Goal: Task Accomplishment & Management: Use online tool/utility

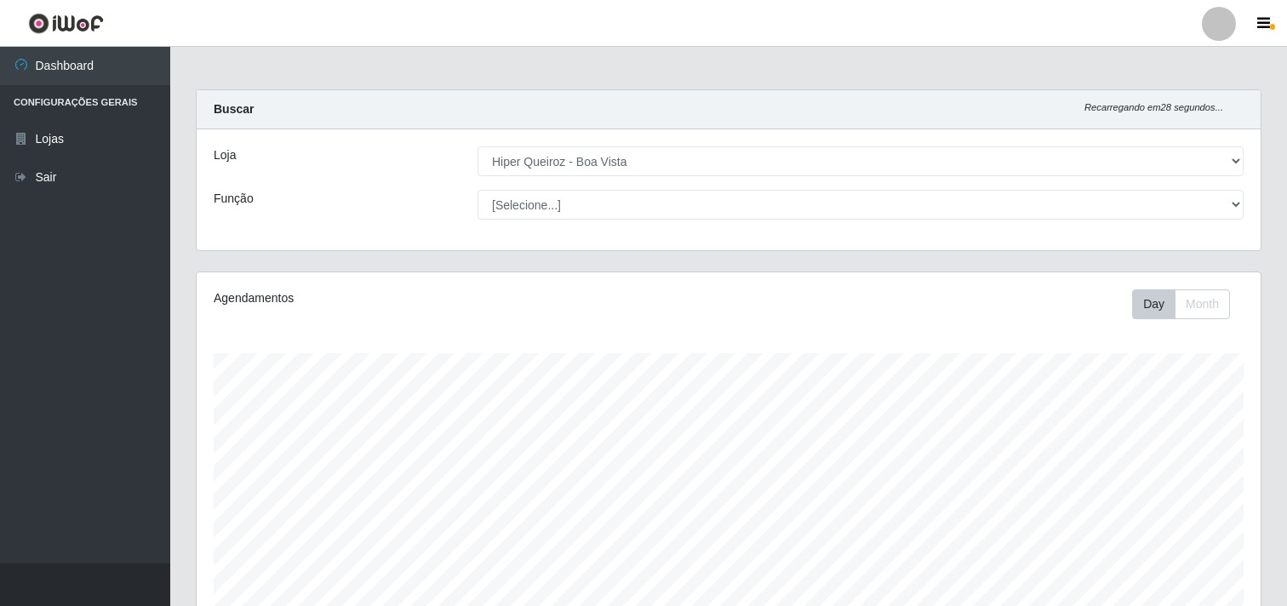
select select "514"
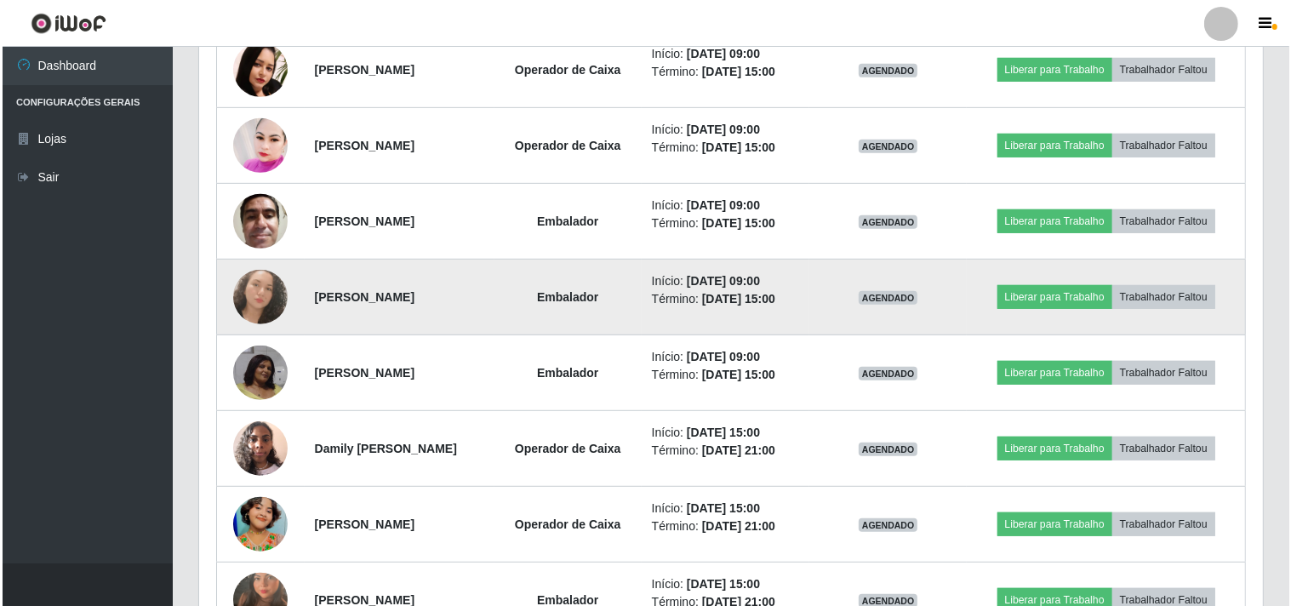
scroll to position [352, 1064]
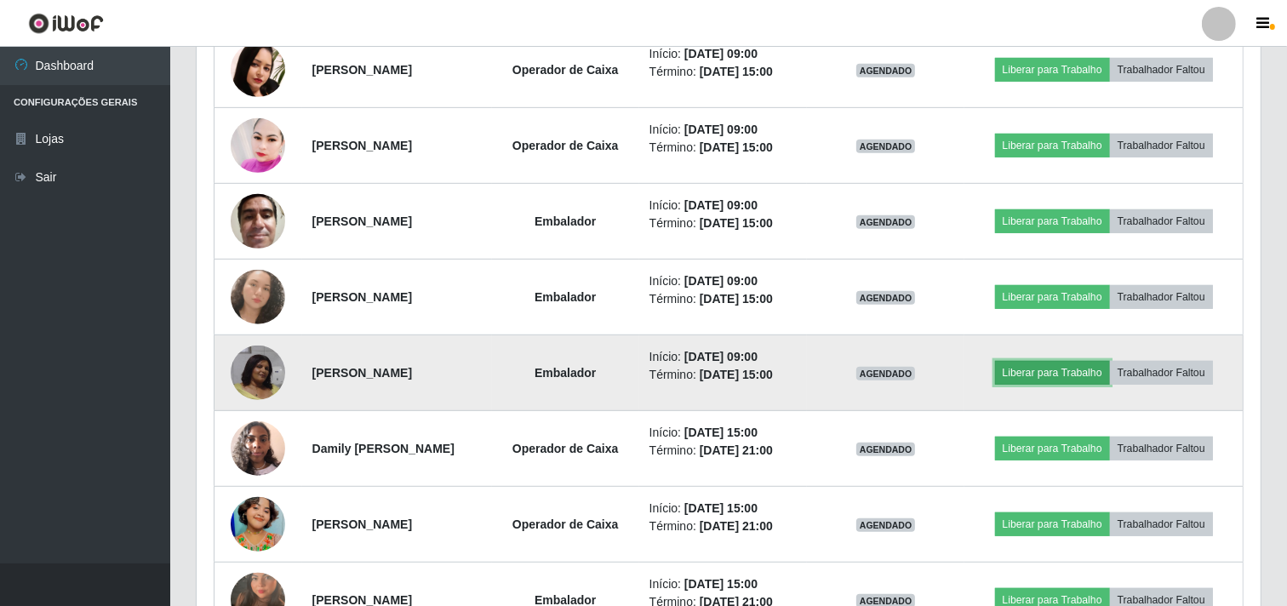
click at [1086, 378] on button "Liberar para Trabalho" at bounding box center [1052, 373] width 115 height 24
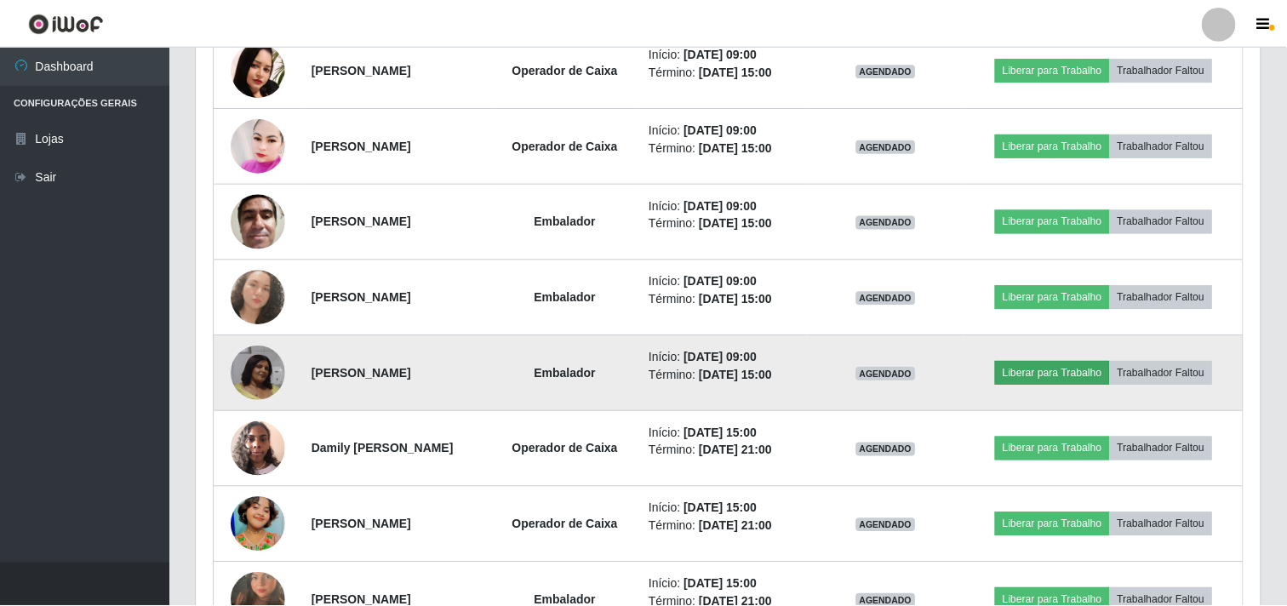
scroll to position [352, 1053]
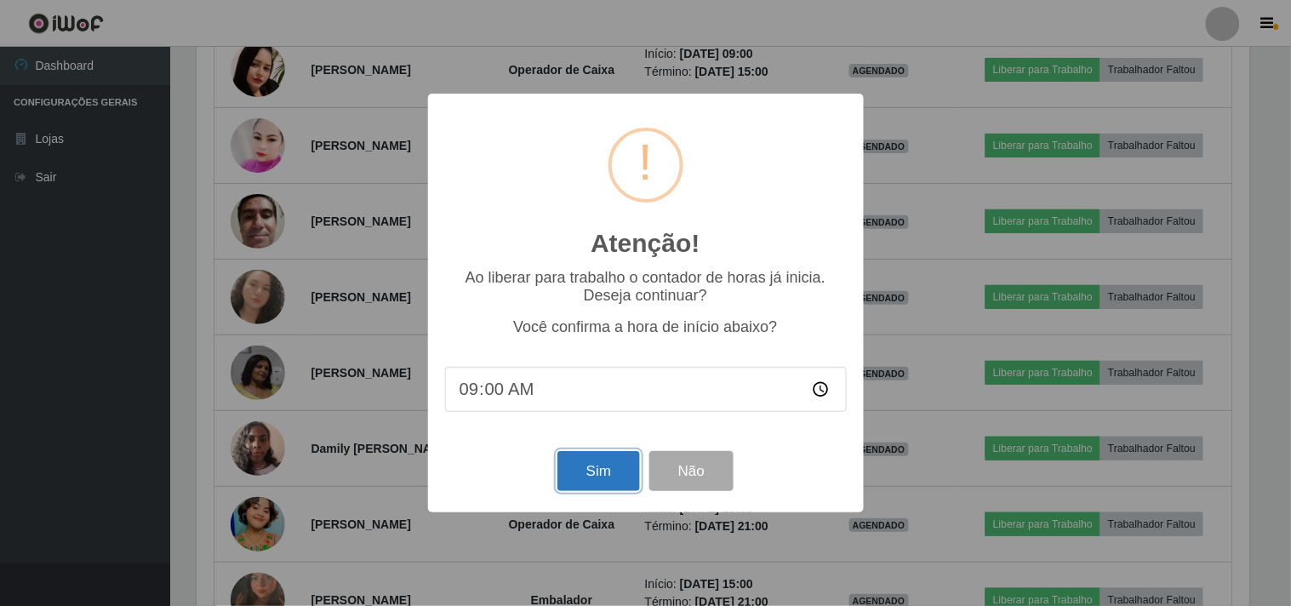
click at [592, 479] on button "Sim" at bounding box center [599, 471] width 83 height 40
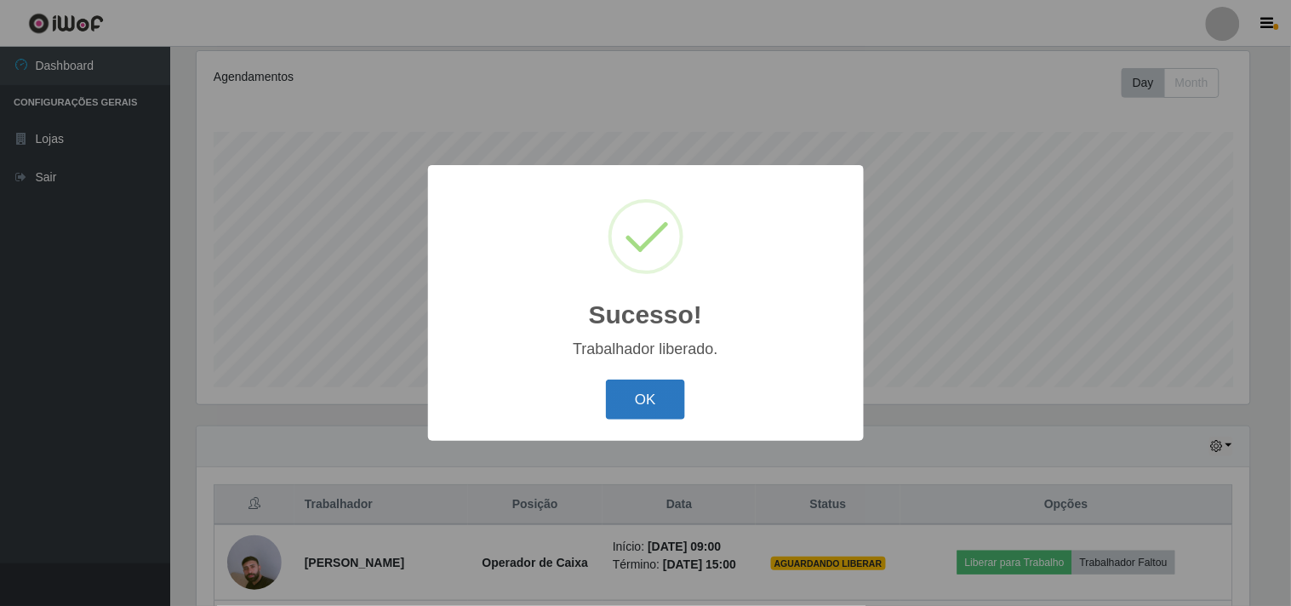
click at [655, 380] on button "OK" at bounding box center [645, 400] width 79 height 40
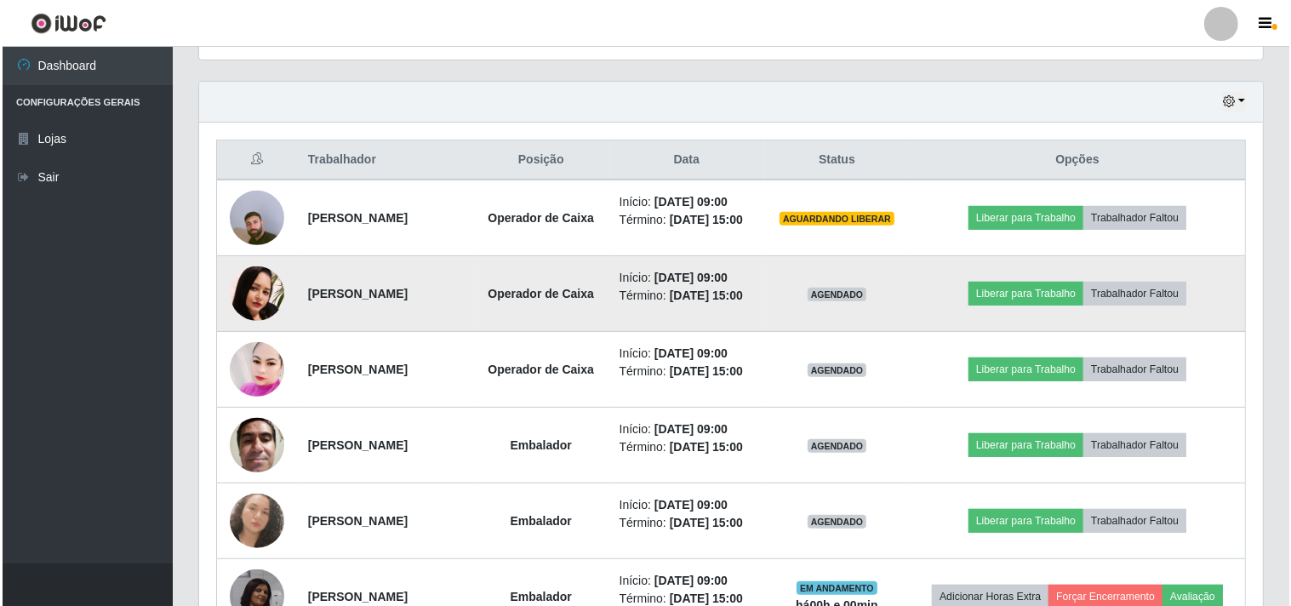
scroll to position [599, 0]
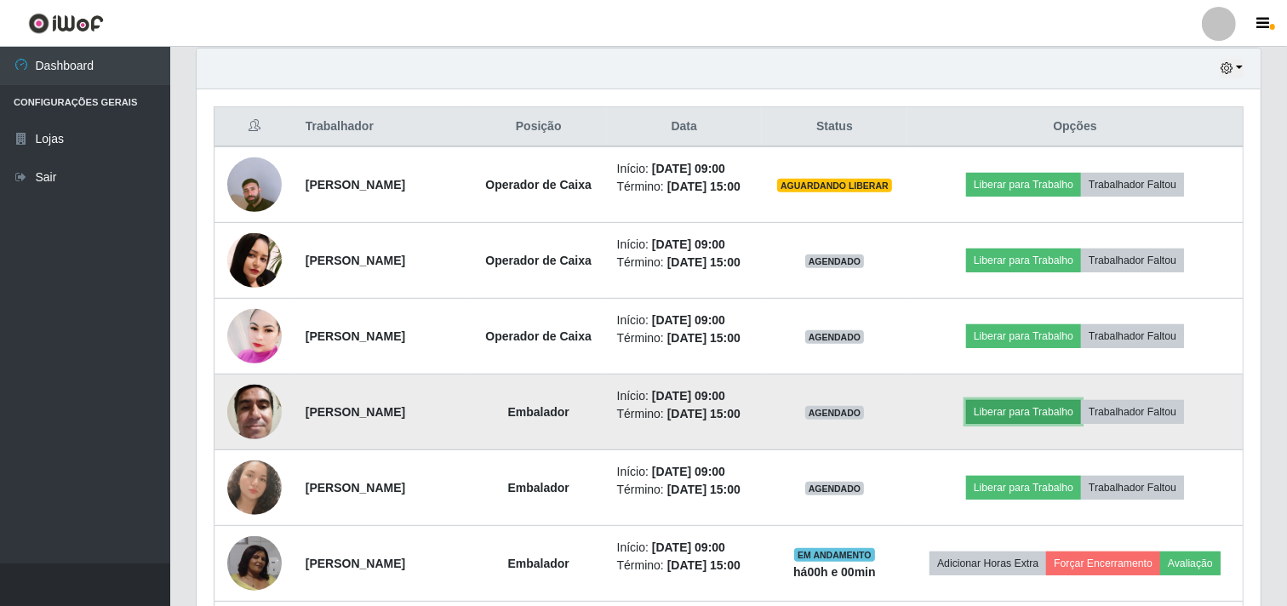
click at [1032, 415] on button "Liberar para Trabalho" at bounding box center [1023, 412] width 115 height 24
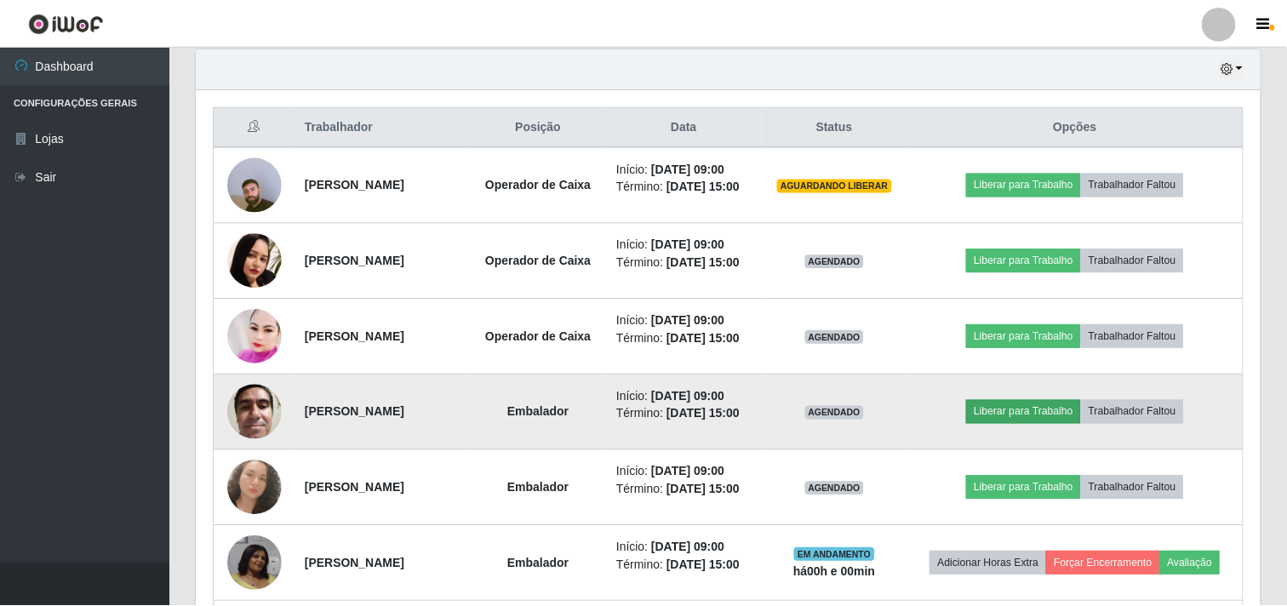
scroll to position [352, 1053]
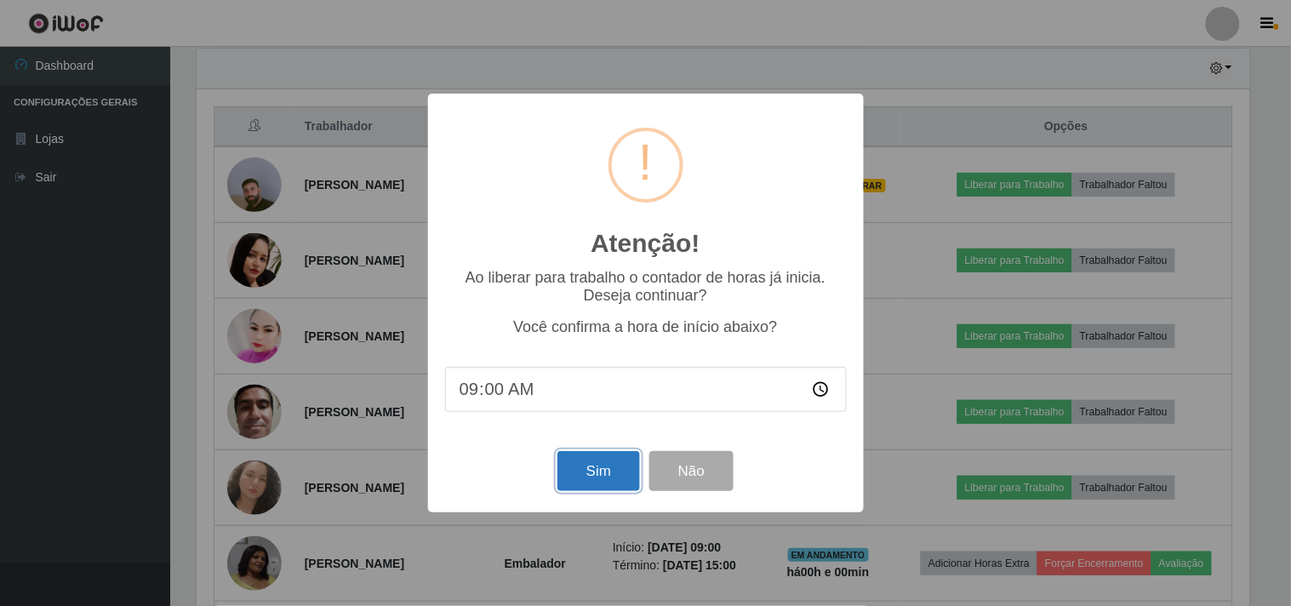
click at [592, 480] on button "Sim" at bounding box center [599, 471] width 83 height 40
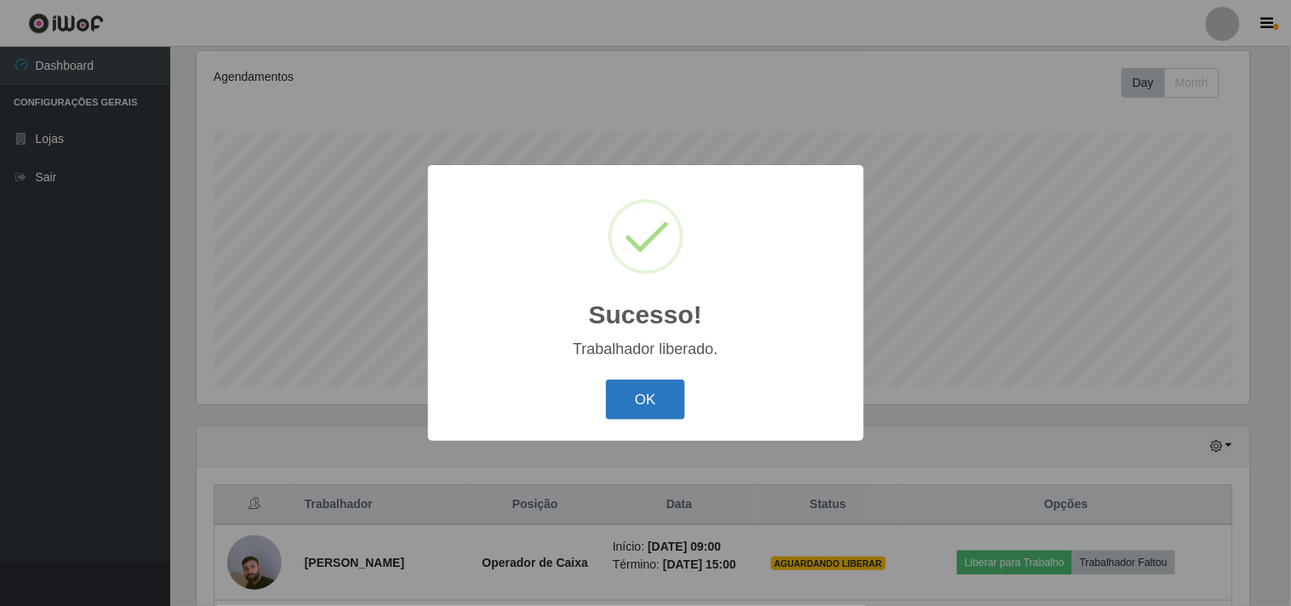
click at [661, 398] on button "OK" at bounding box center [645, 400] width 79 height 40
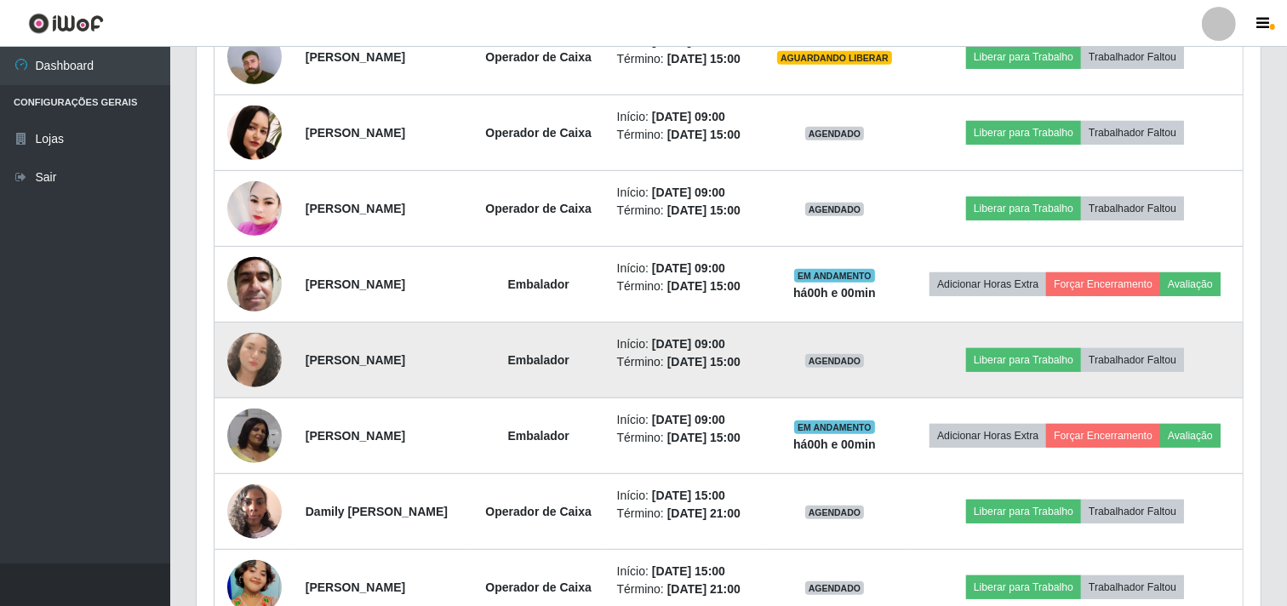
scroll to position [694, 0]
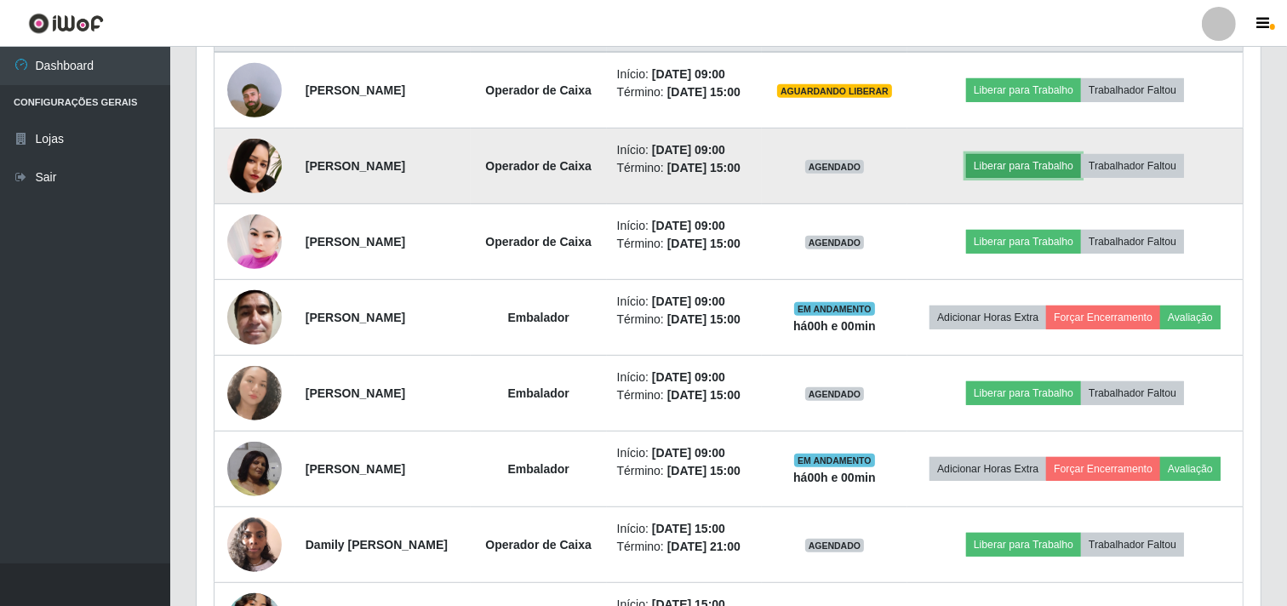
click at [1024, 162] on button "Liberar para Trabalho" at bounding box center [1023, 166] width 115 height 24
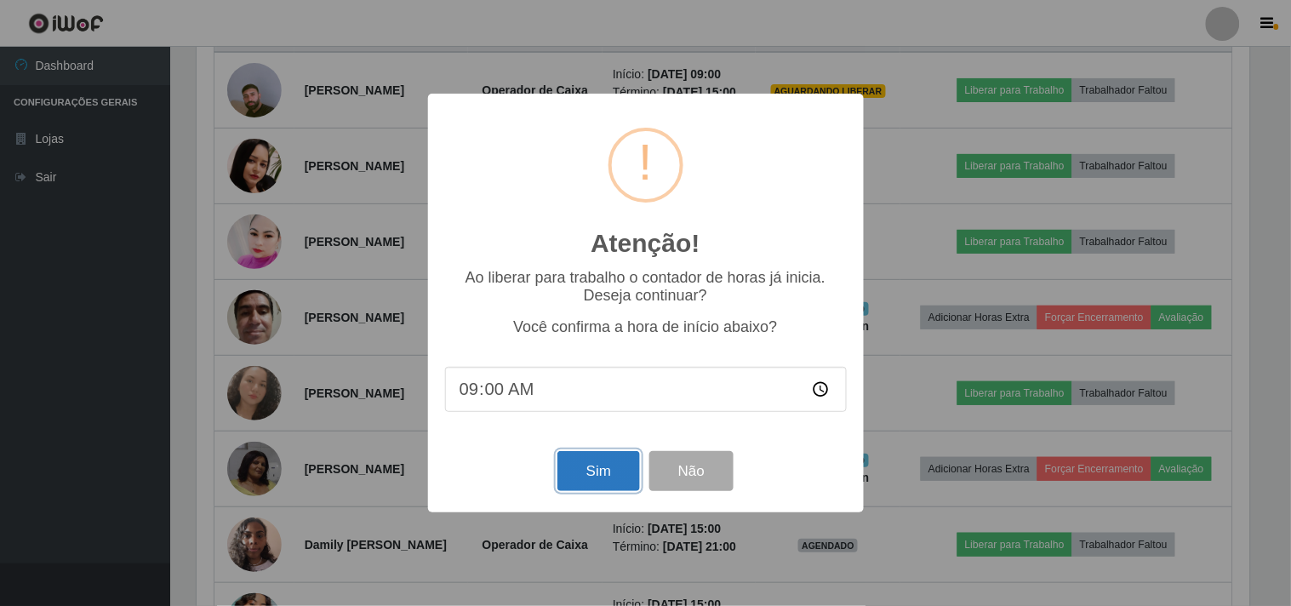
click at [619, 483] on button "Sim" at bounding box center [599, 471] width 83 height 40
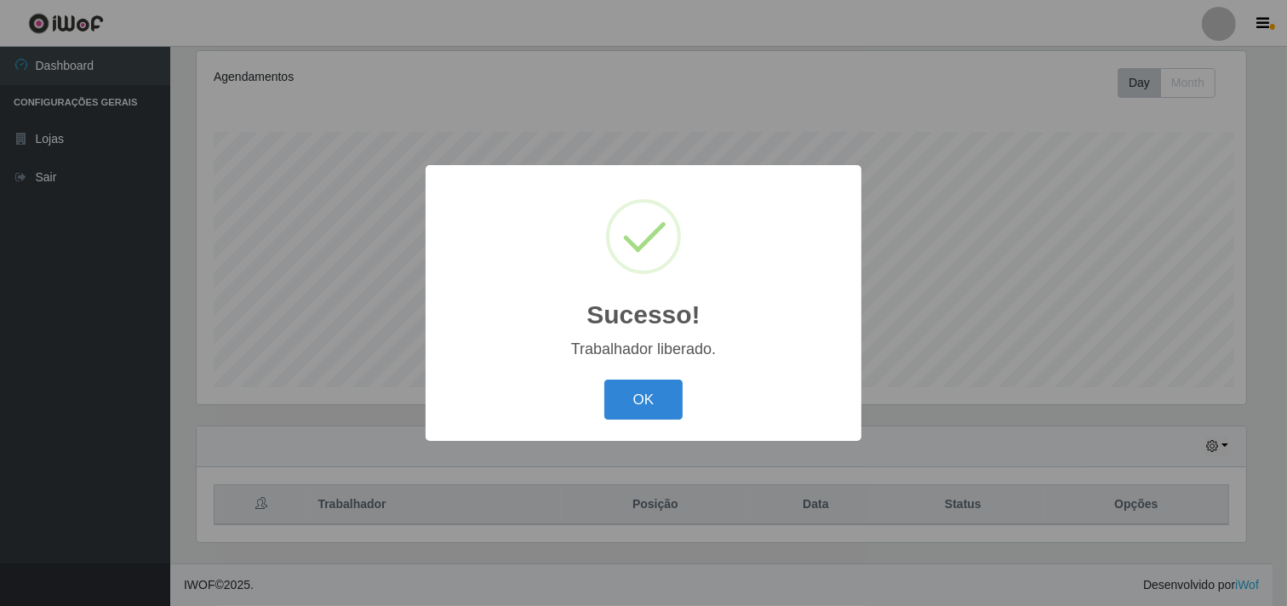
scroll to position [0, 0]
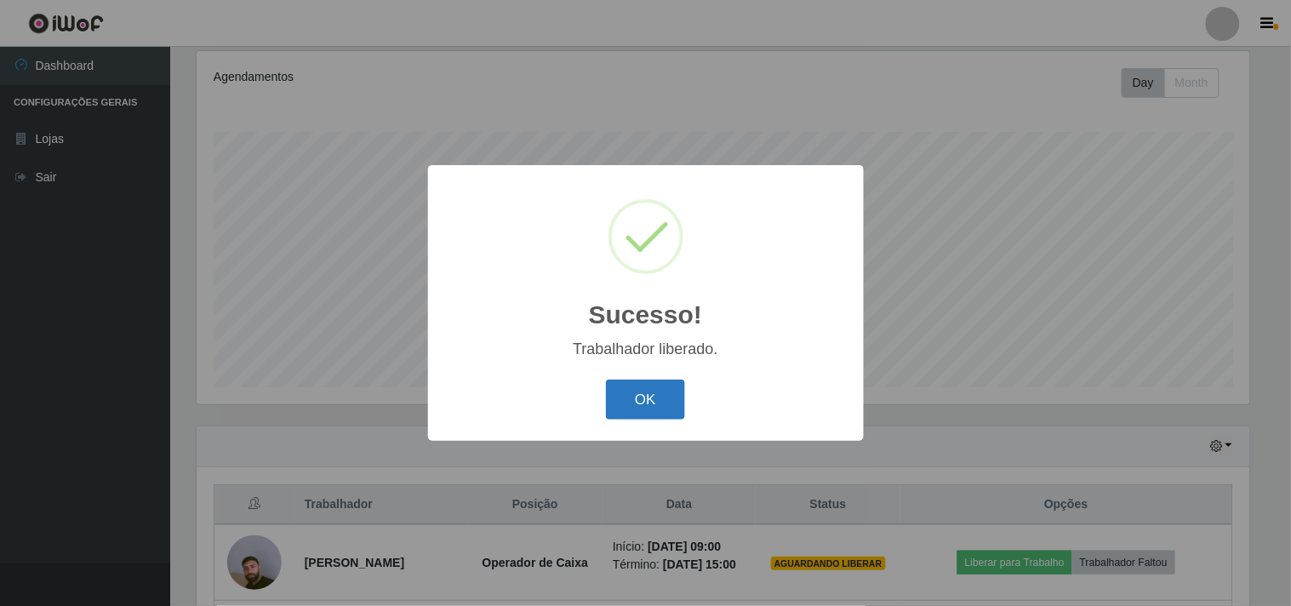
click at [661, 390] on button "OK" at bounding box center [645, 400] width 79 height 40
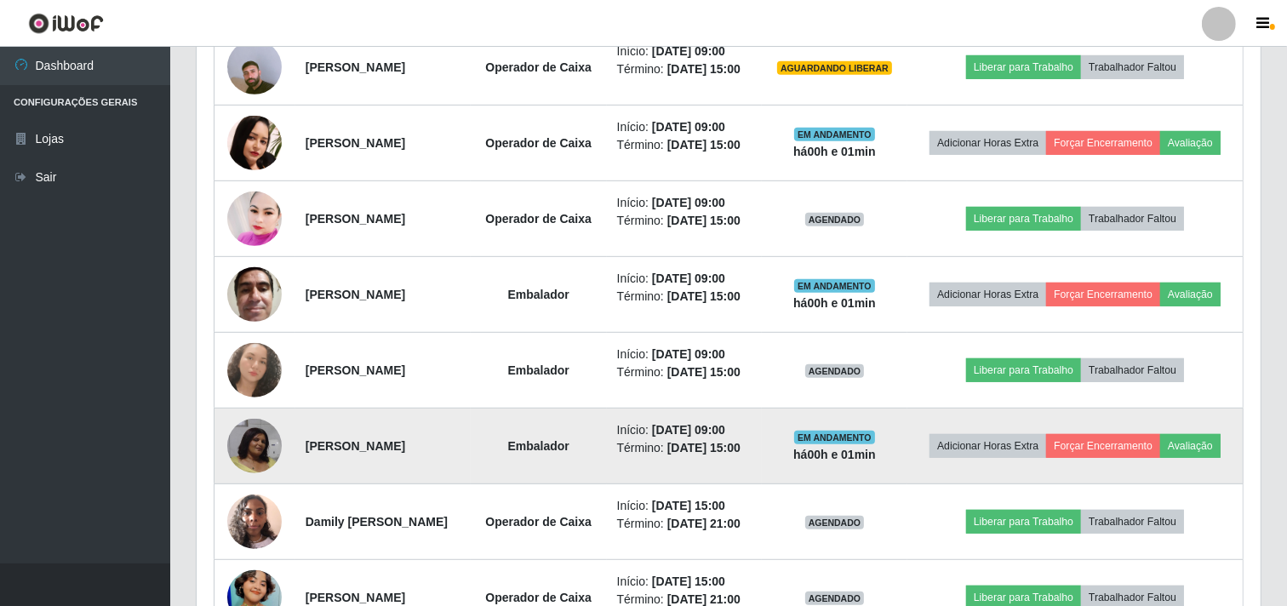
scroll to position [695, 0]
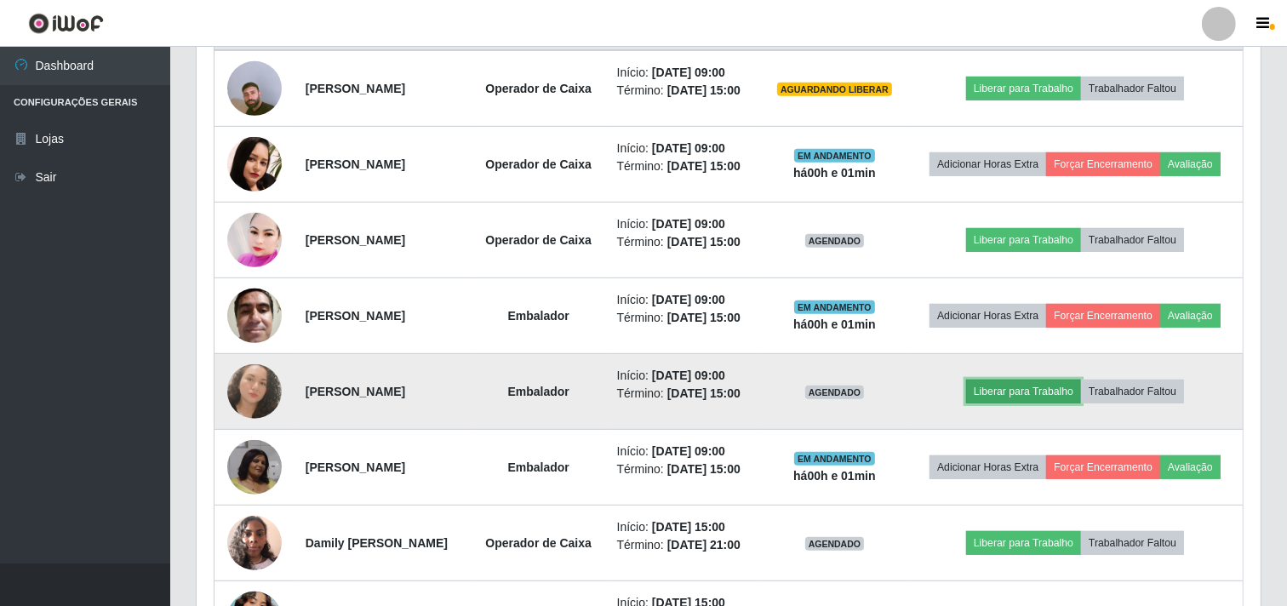
click at [1013, 393] on button "Liberar para Trabalho" at bounding box center [1023, 392] width 115 height 24
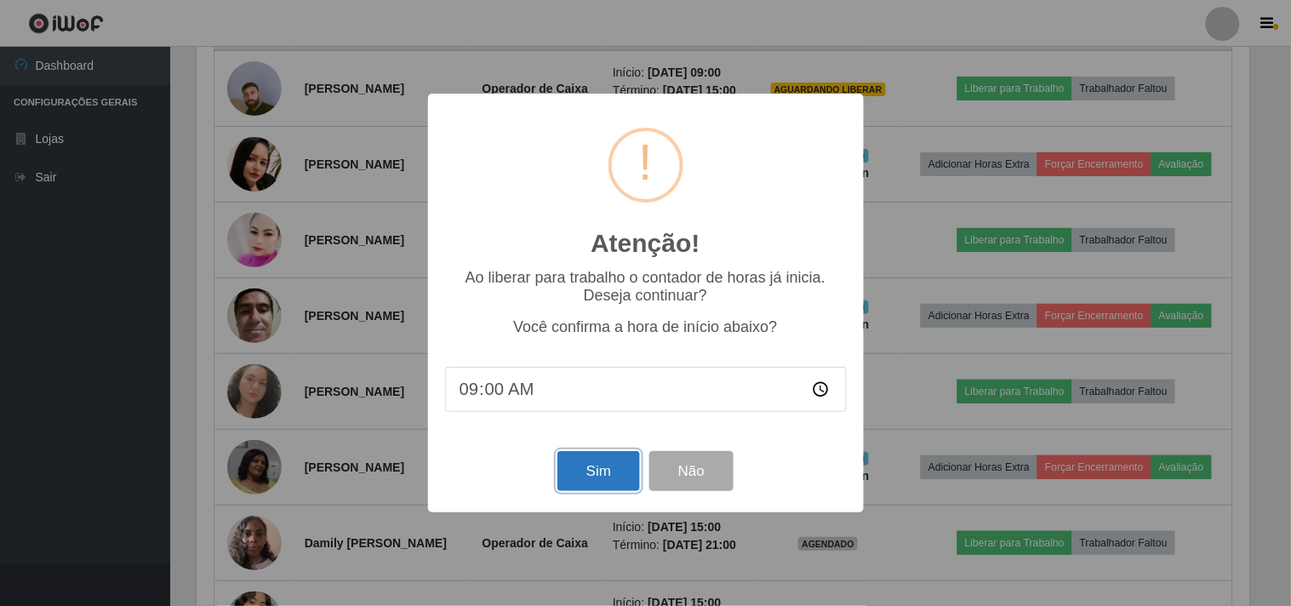
click at [601, 471] on button "Sim" at bounding box center [599, 471] width 83 height 40
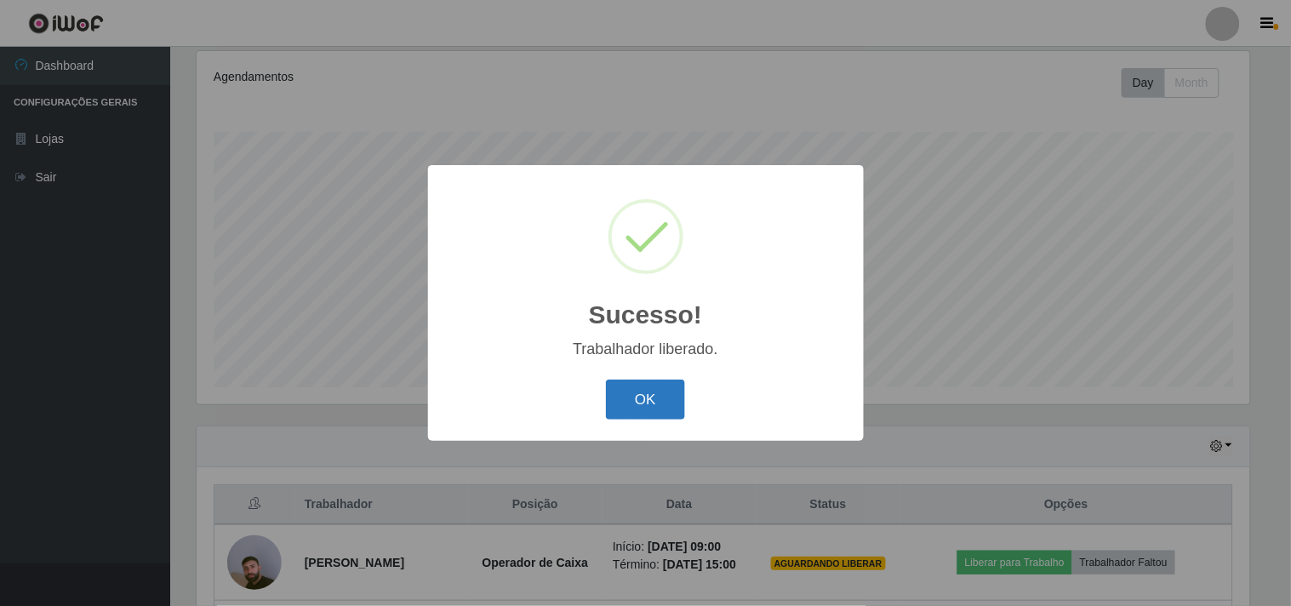
click at [662, 380] on button "OK" at bounding box center [645, 400] width 79 height 40
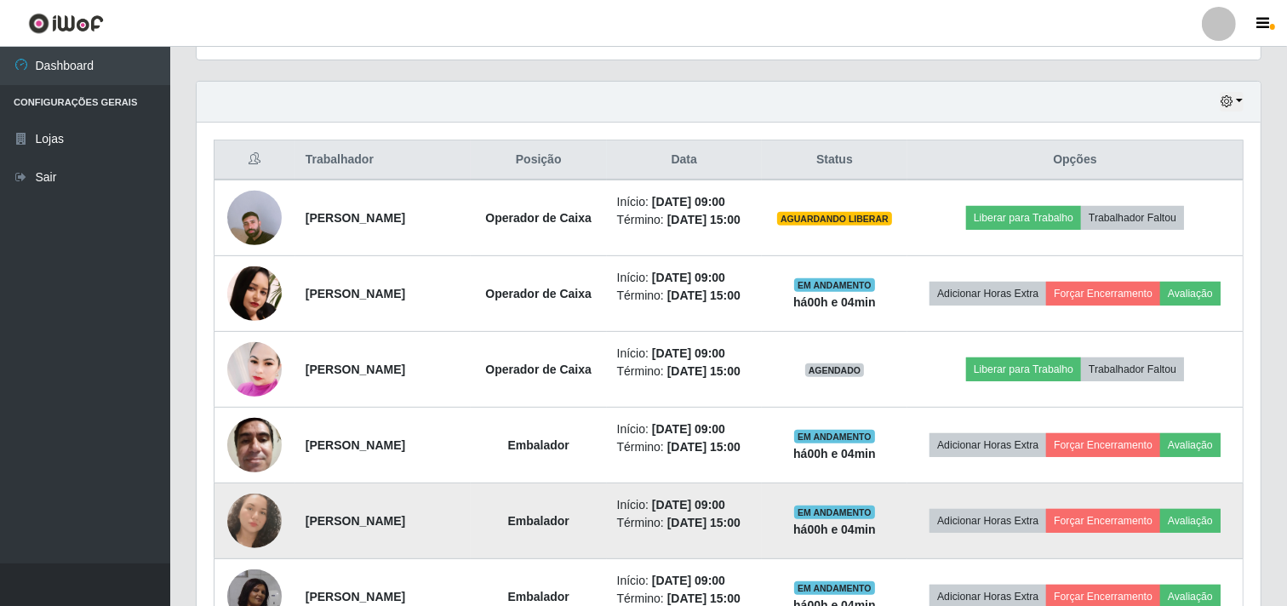
scroll to position [599, 0]
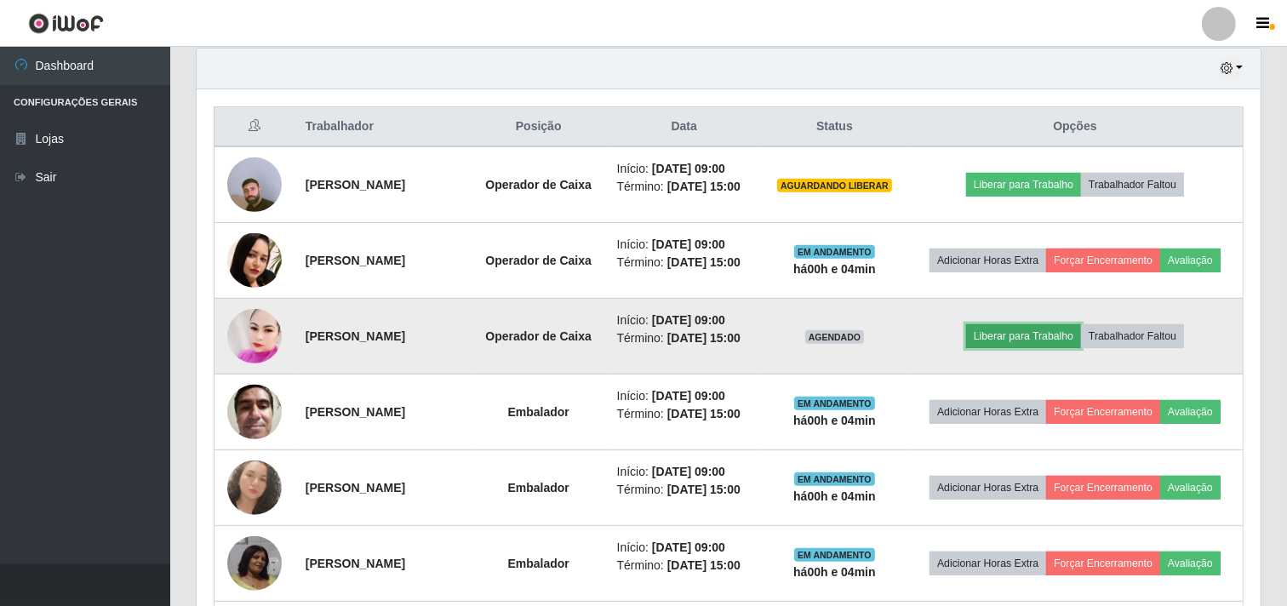
click at [1030, 337] on button "Liberar para Trabalho" at bounding box center [1023, 336] width 115 height 24
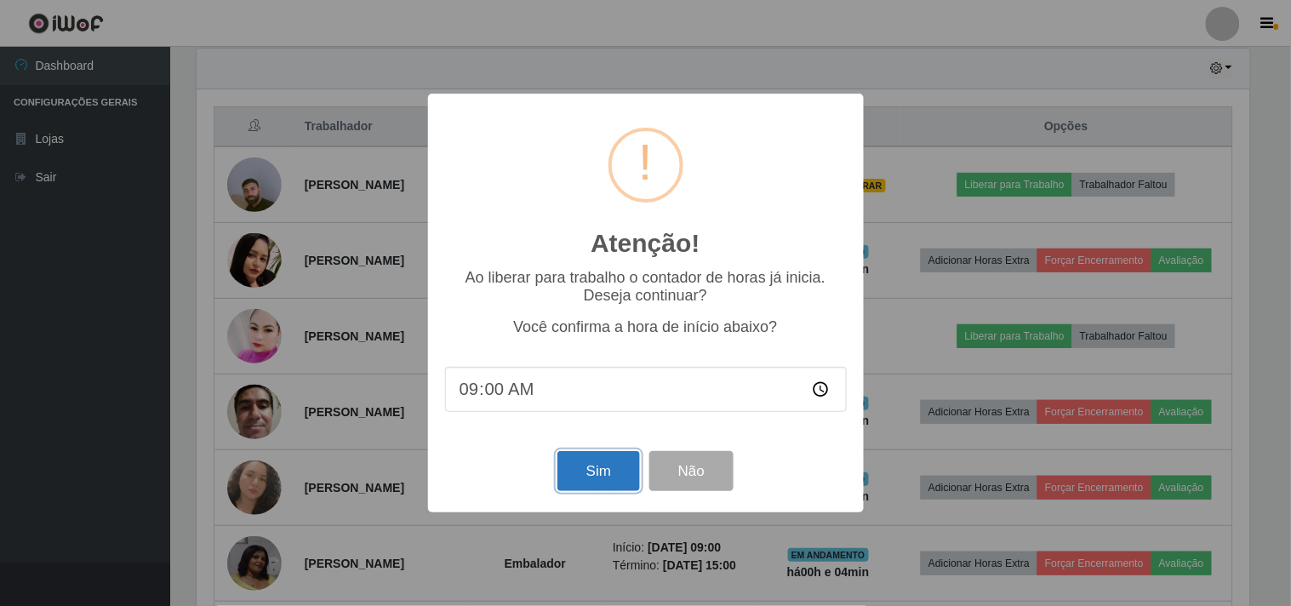
click at [597, 478] on button "Sim" at bounding box center [599, 471] width 83 height 40
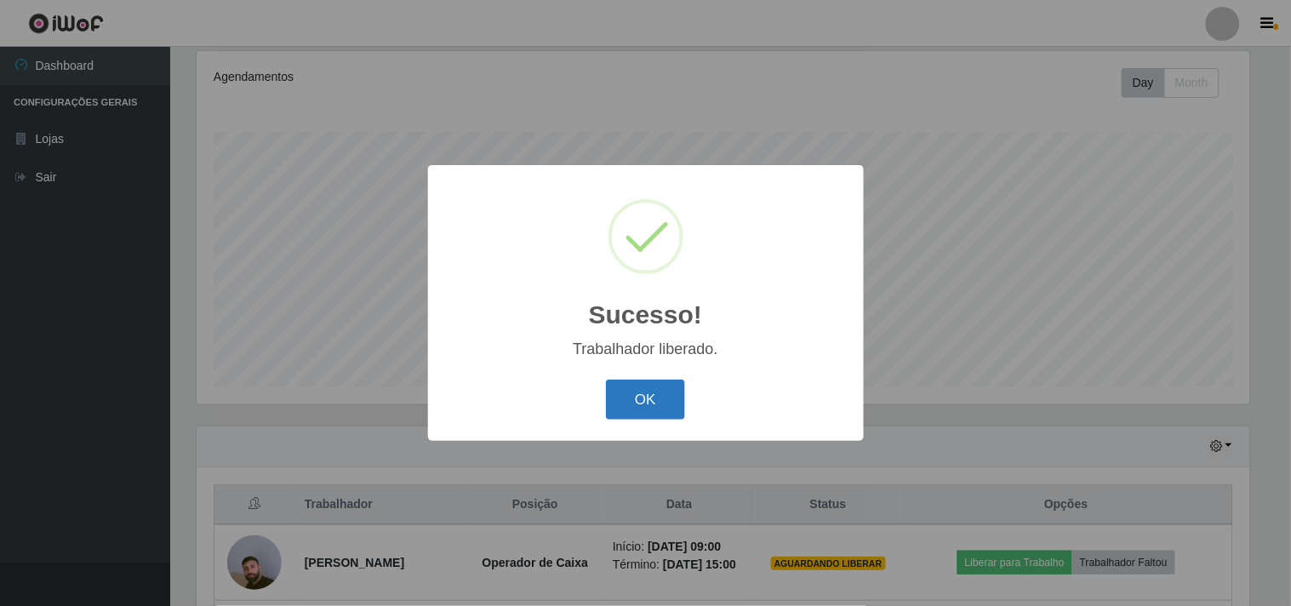
click at [630, 411] on button "OK" at bounding box center [645, 400] width 79 height 40
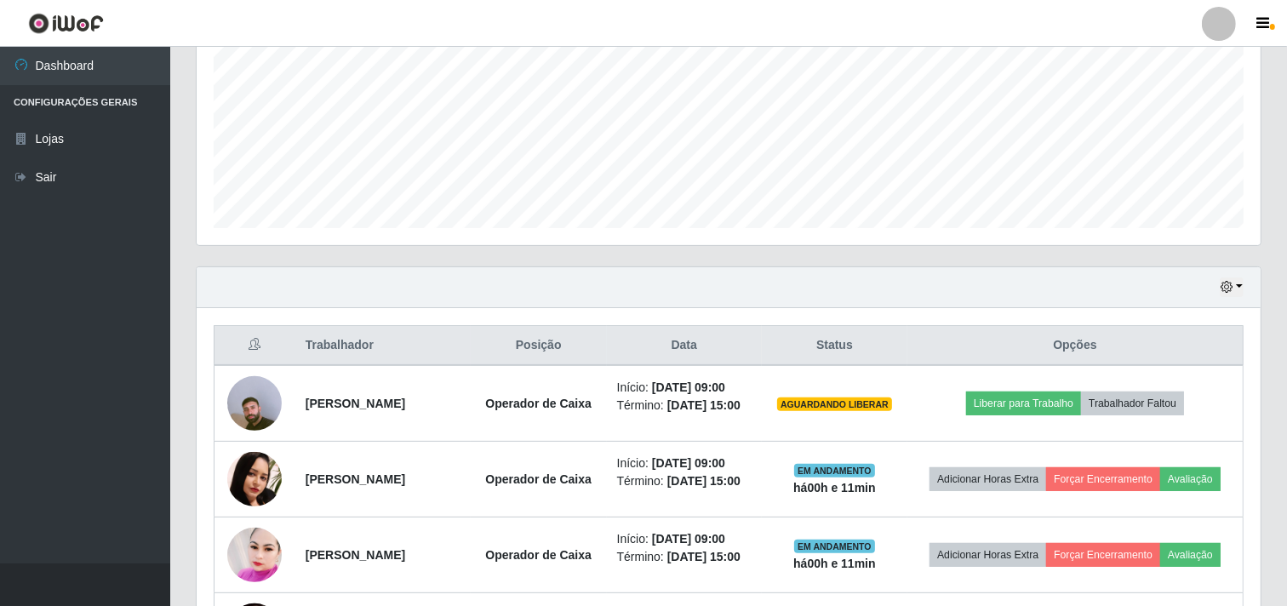
scroll to position [410, 0]
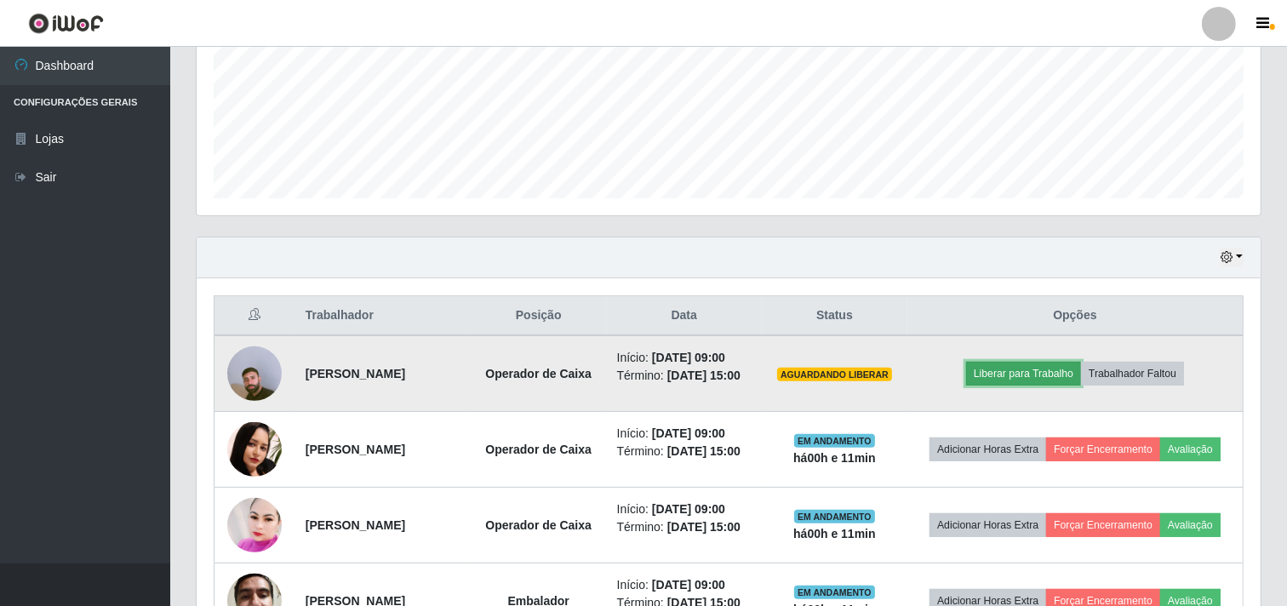
click at [1004, 375] on button "Liberar para Trabalho" at bounding box center [1023, 374] width 115 height 24
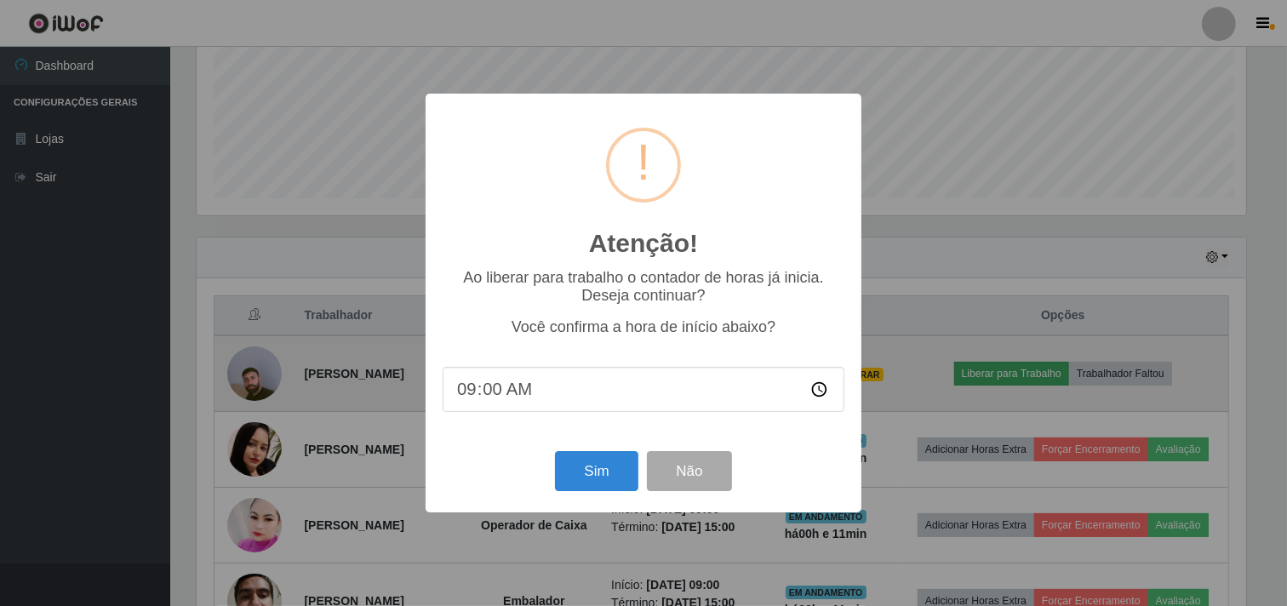
scroll to position [352, 1053]
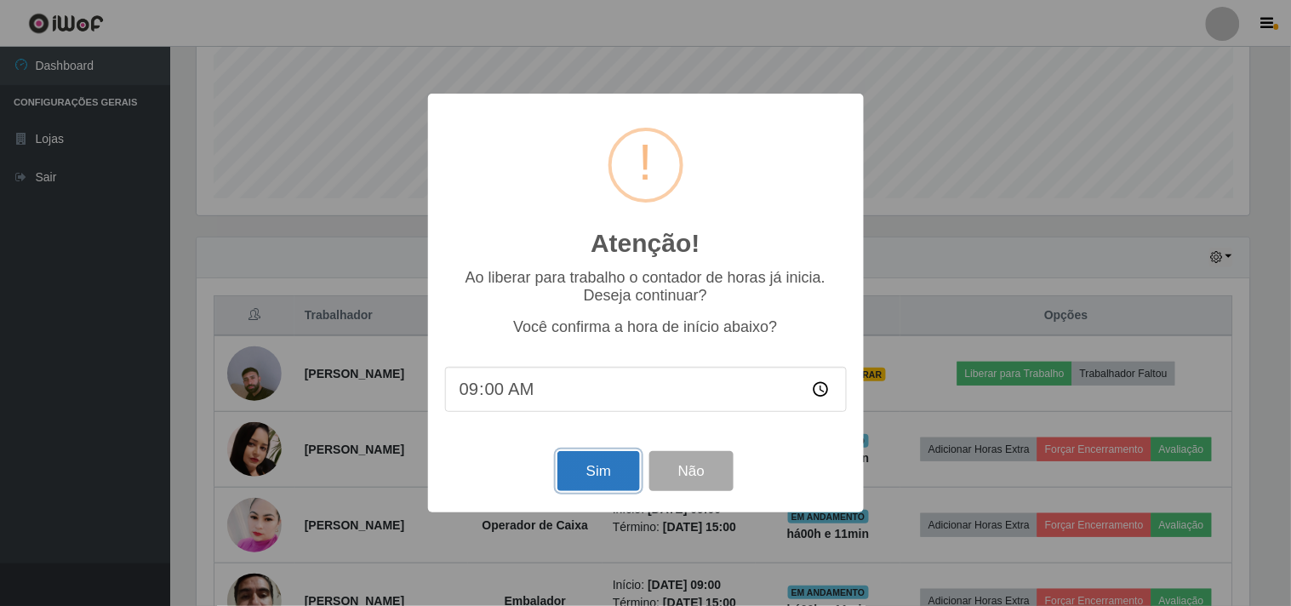
click at [601, 478] on button "Sim" at bounding box center [599, 471] width 83 height 40
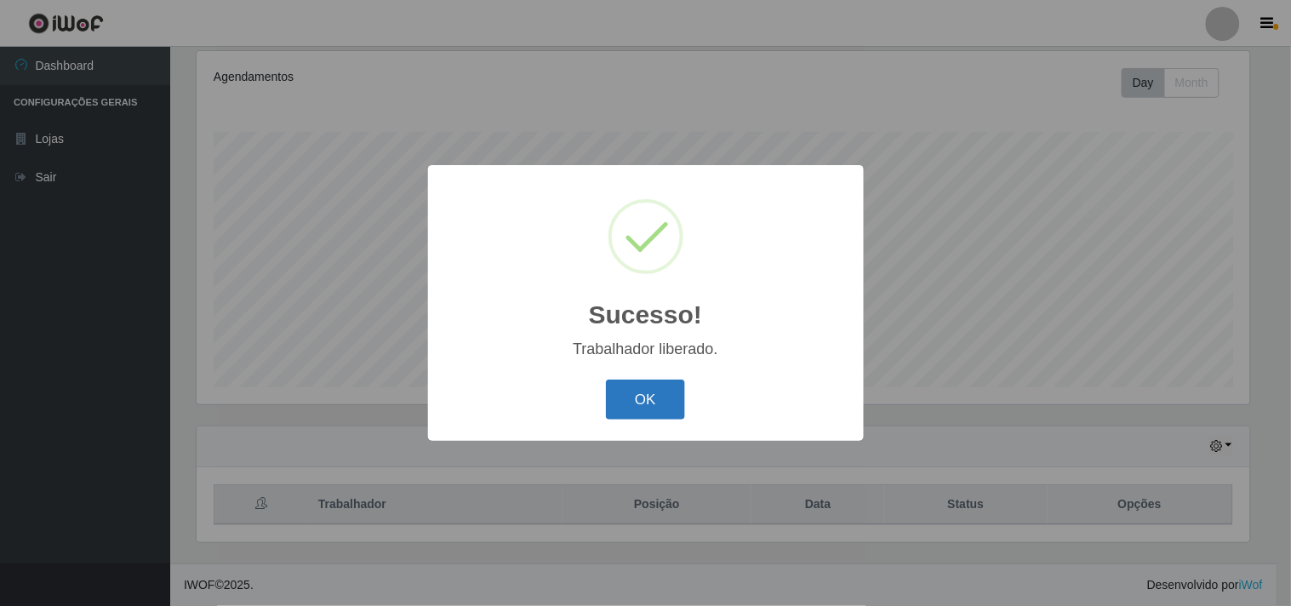
click at [608, 403] on button "OK" at bounding box center [645, 400] width 79 height 40
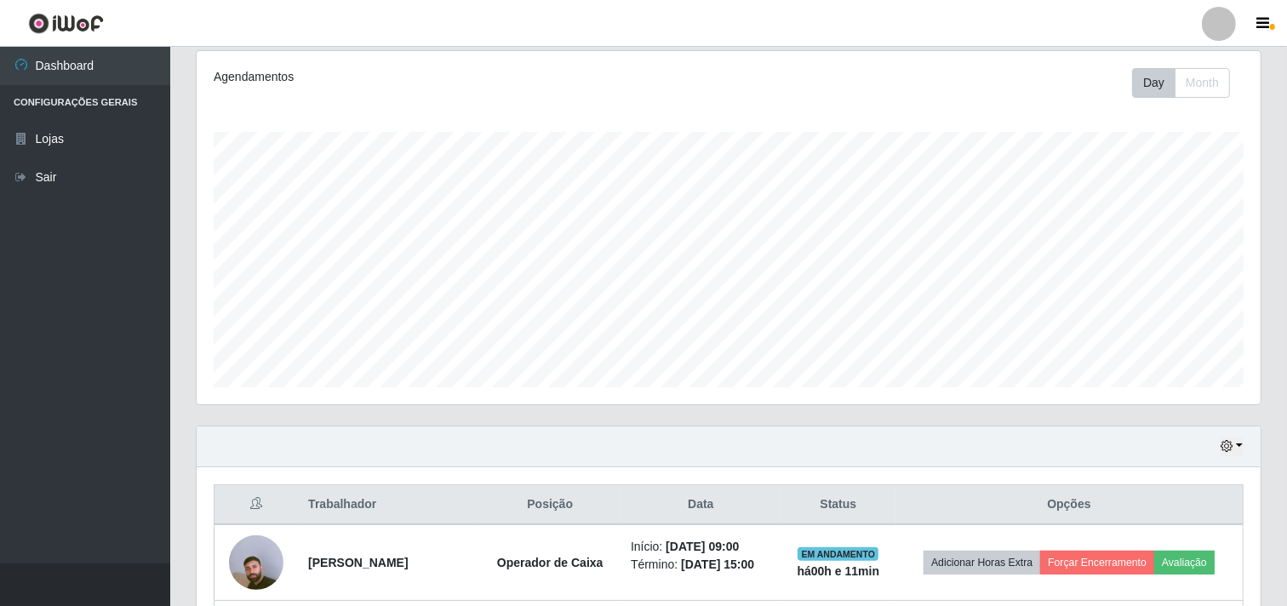
scroll to position [352, 1064]
